Goal: Task Accomplishment & Management: Manage account settings

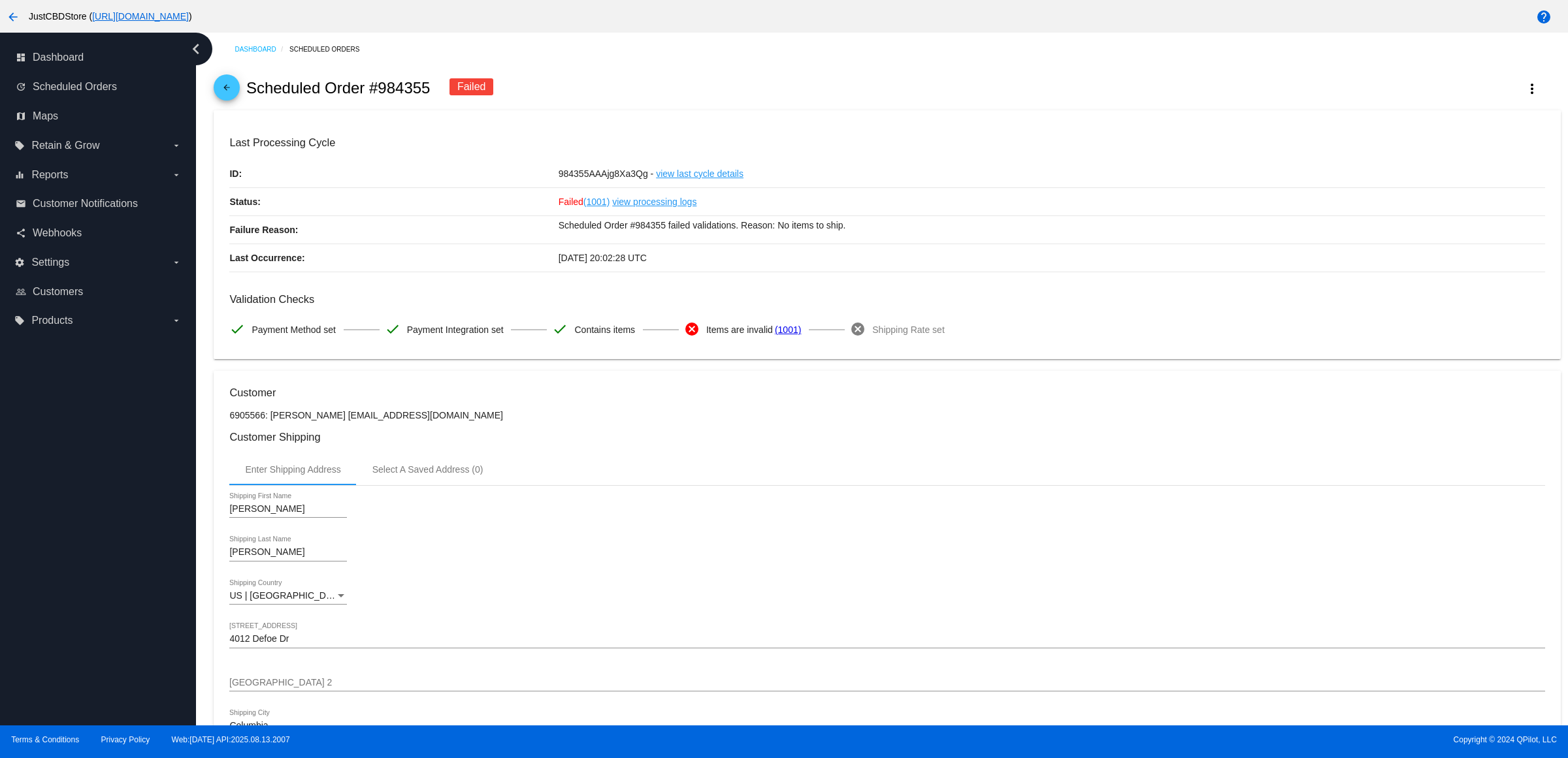
click at [240, 96] on link "arrow_back" at bounding box center [226, 87] width 26 height 26
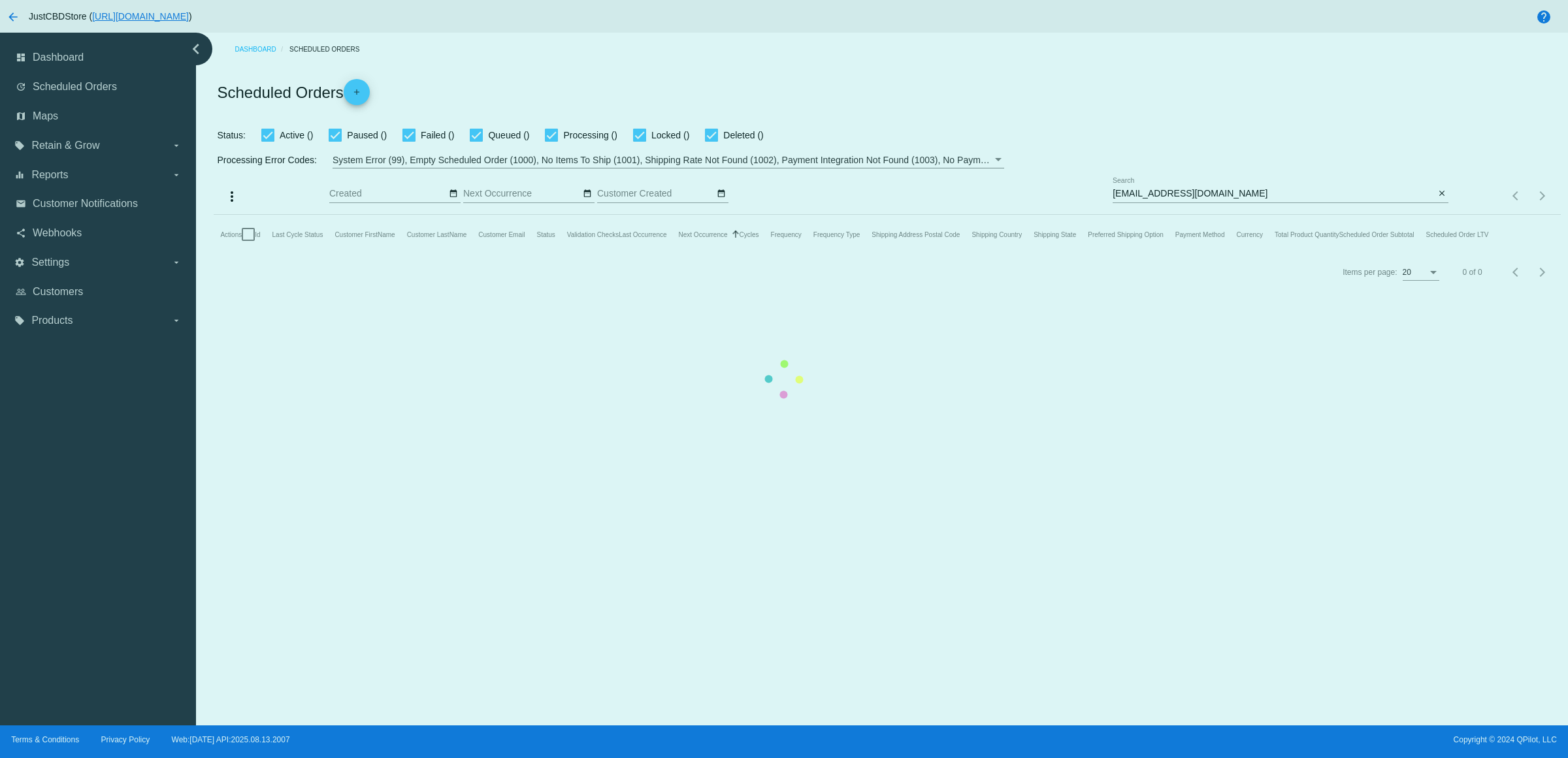
checkbox input "true"
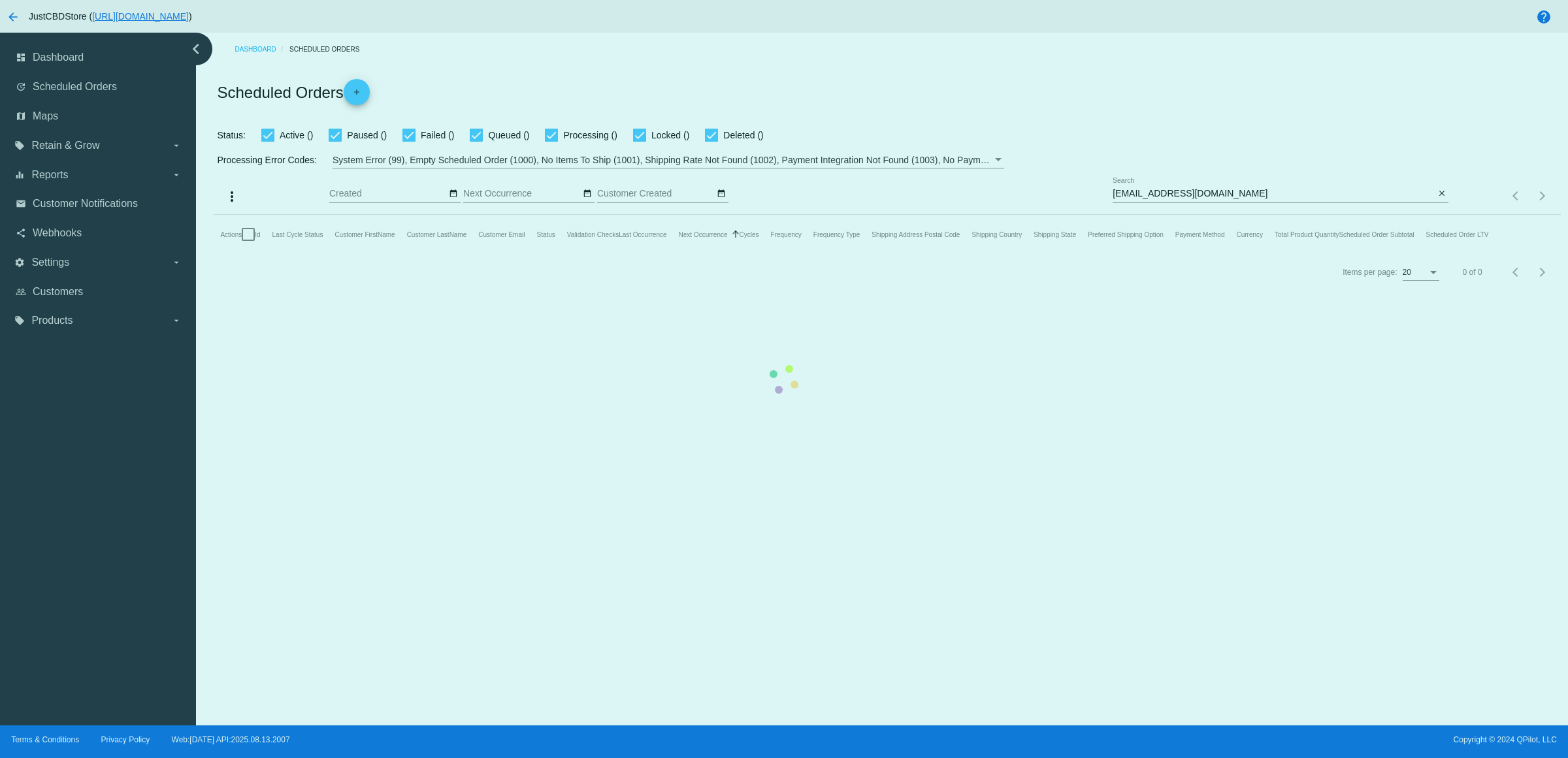
checkbox input "true"
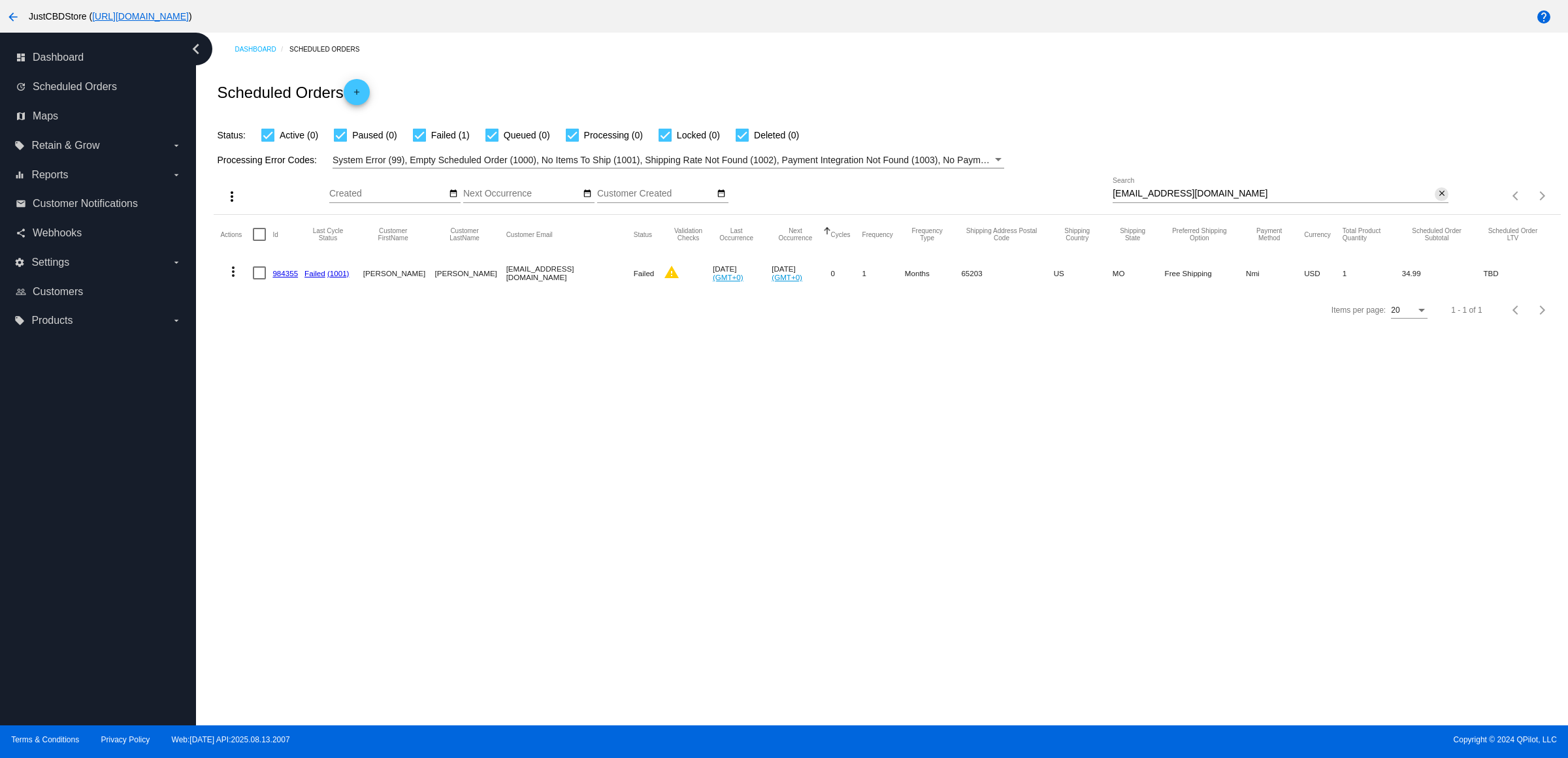
click at [1439, 199] on mat-icon "close" at bounding box center [1441, 194] width 9 height 10
click at [1438, 199] on input "Search" at bounding box center [1280, 194] width 336 height 10
paste input "[EMAIL_ADDRESS][DOMAIN_NAME]"
type input "[EMAIL_ADDRESS][DOMAIN_NAME]"
click at [235, 280] on mat-icon "more_vert" at bounding box center [233, 271] width 15 height 15
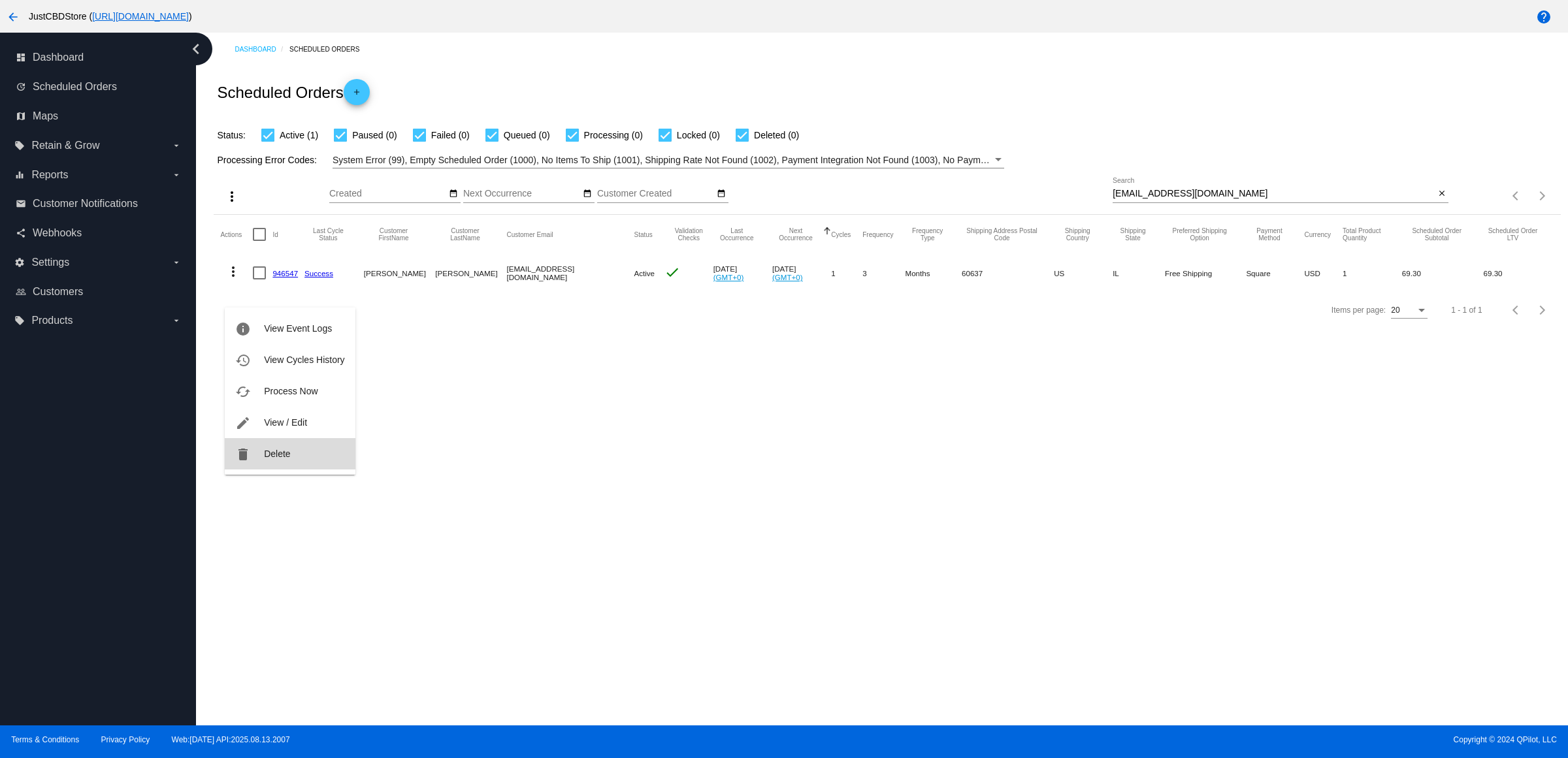
click at [307, 445] on button "delete Delete" at bounding box center [290, 454] width 130 height 31
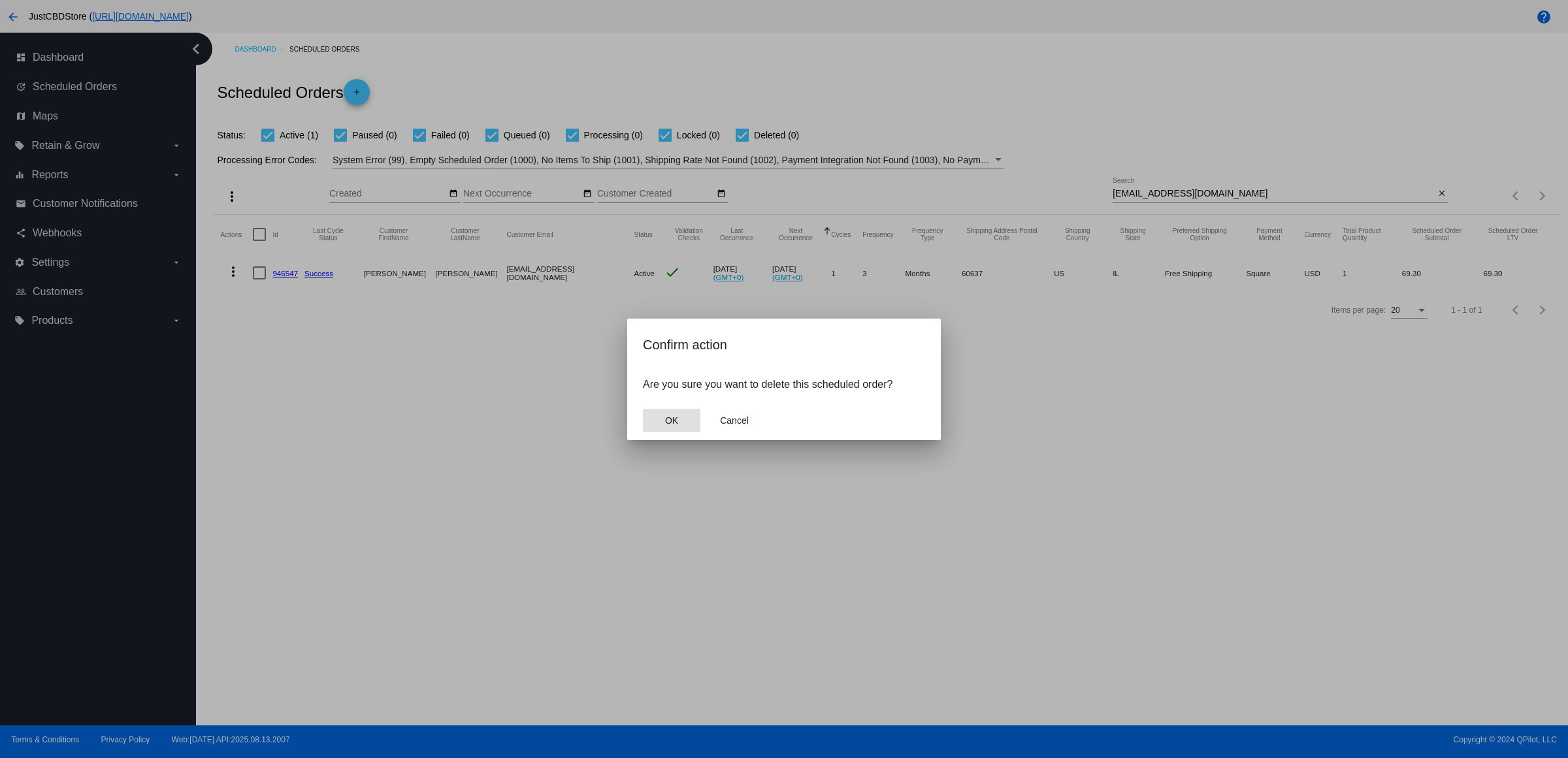
click at [679, 432] on button "OK" at bounding box center [672, 421] width 57 height 24
